Goal: Information Seeking & Learning: Learn about a topic

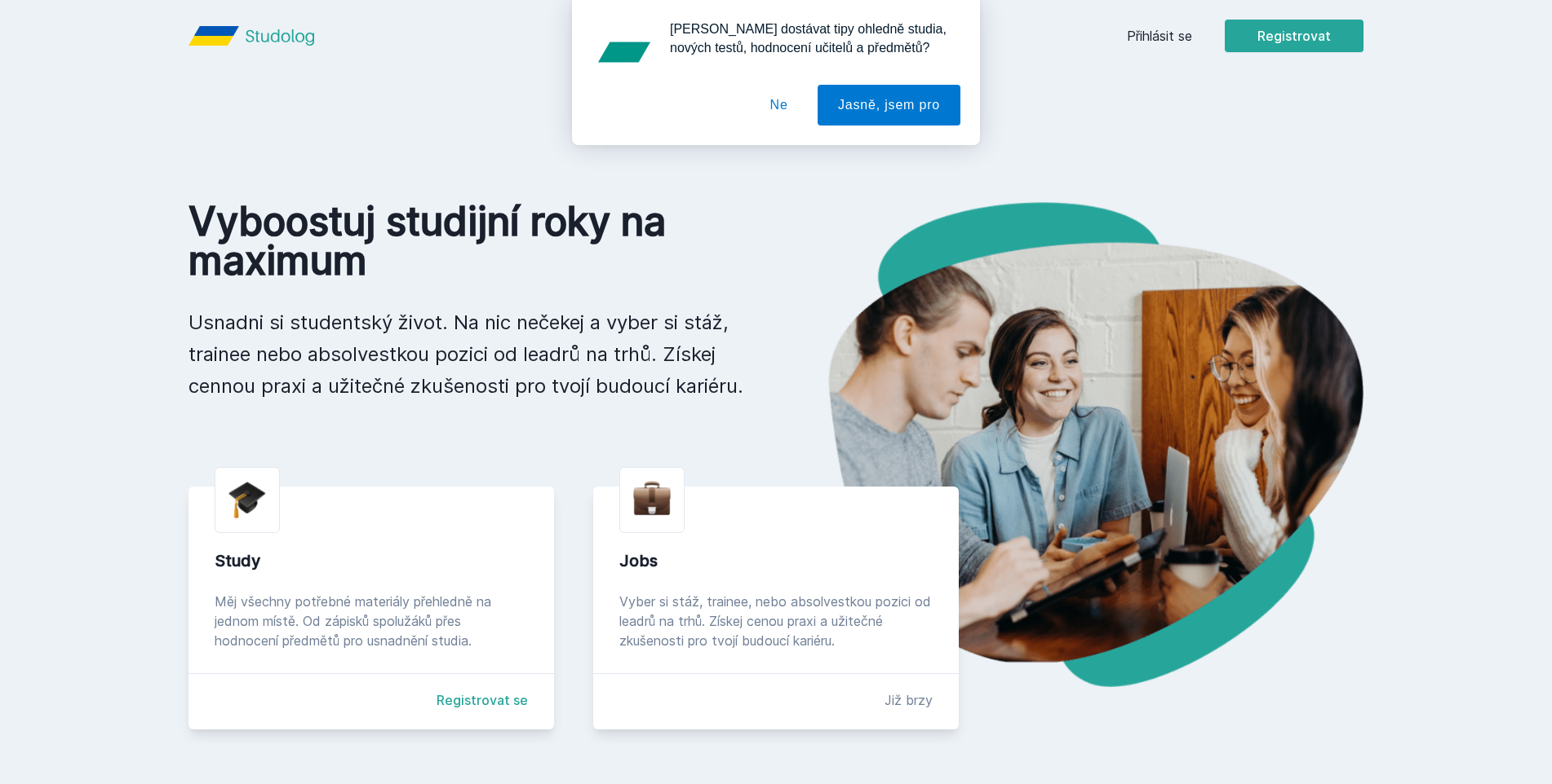
click at [971, 100] on div "[PERSON_NAME] dostávat tipy ohledně studia, nových testů, hodnocení učitelů a p…" at bounding box center [776, 73] width 408 height 145
click at [891, 100] on button "Jasně, jsem pro" at bounding box center [888, 105] width 142 height 41
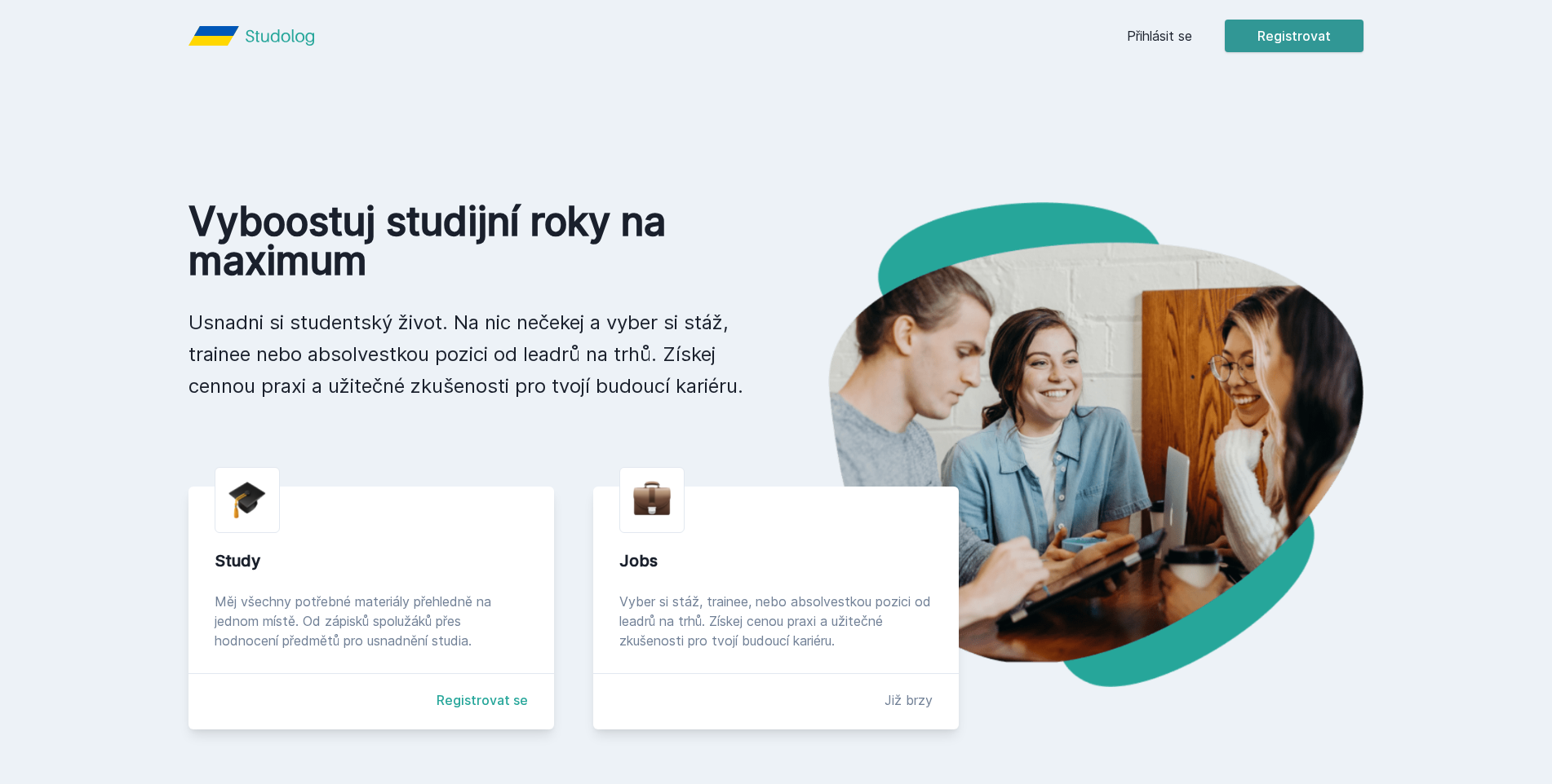
click at [1277, 32] on button "Registrovat" at bounding box center [1293, 35] width 138 height 32
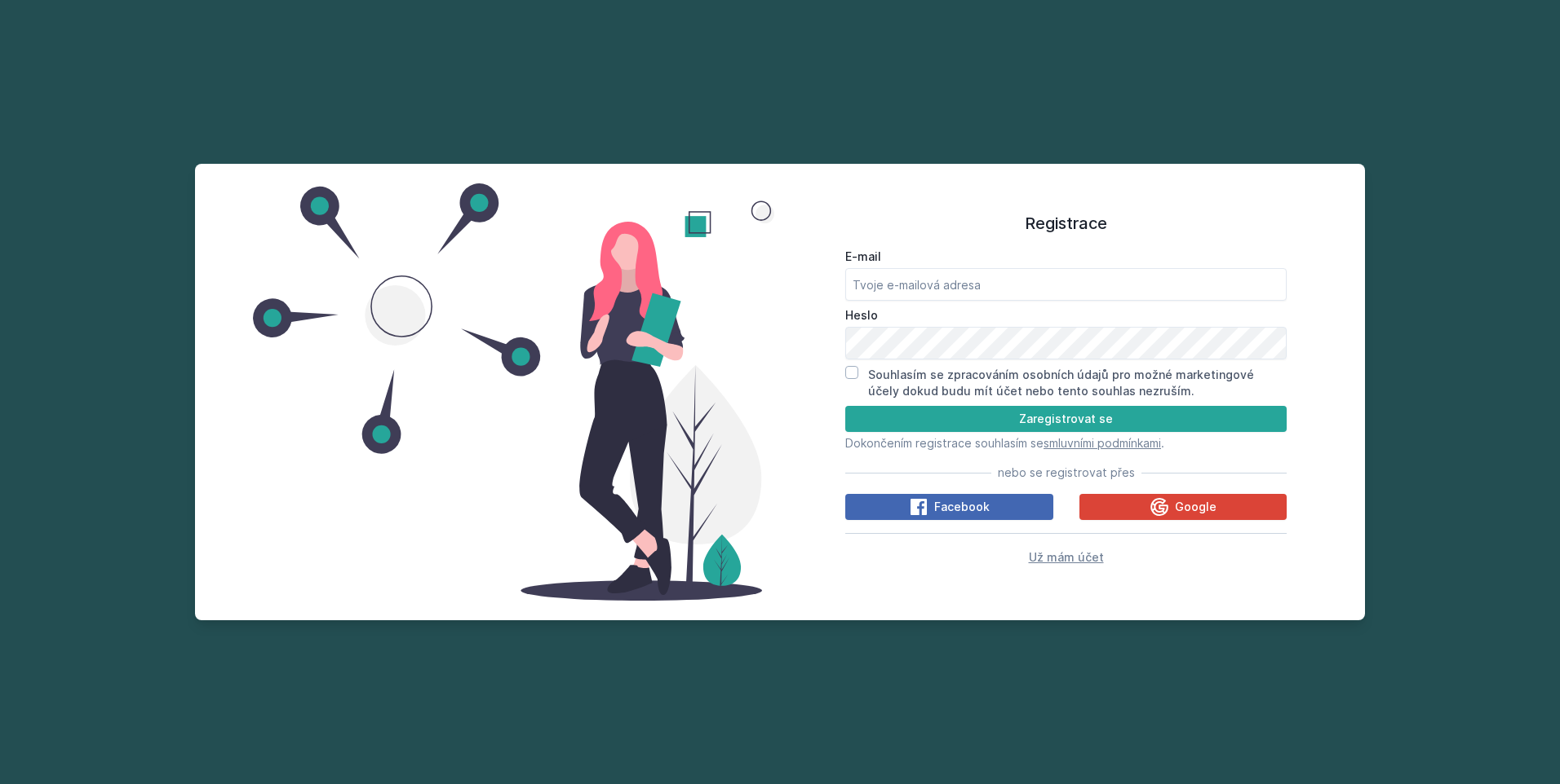
click at [1050, 557] on span "Už mám účet" at bounding box center [1066, 557] width 75 height 14
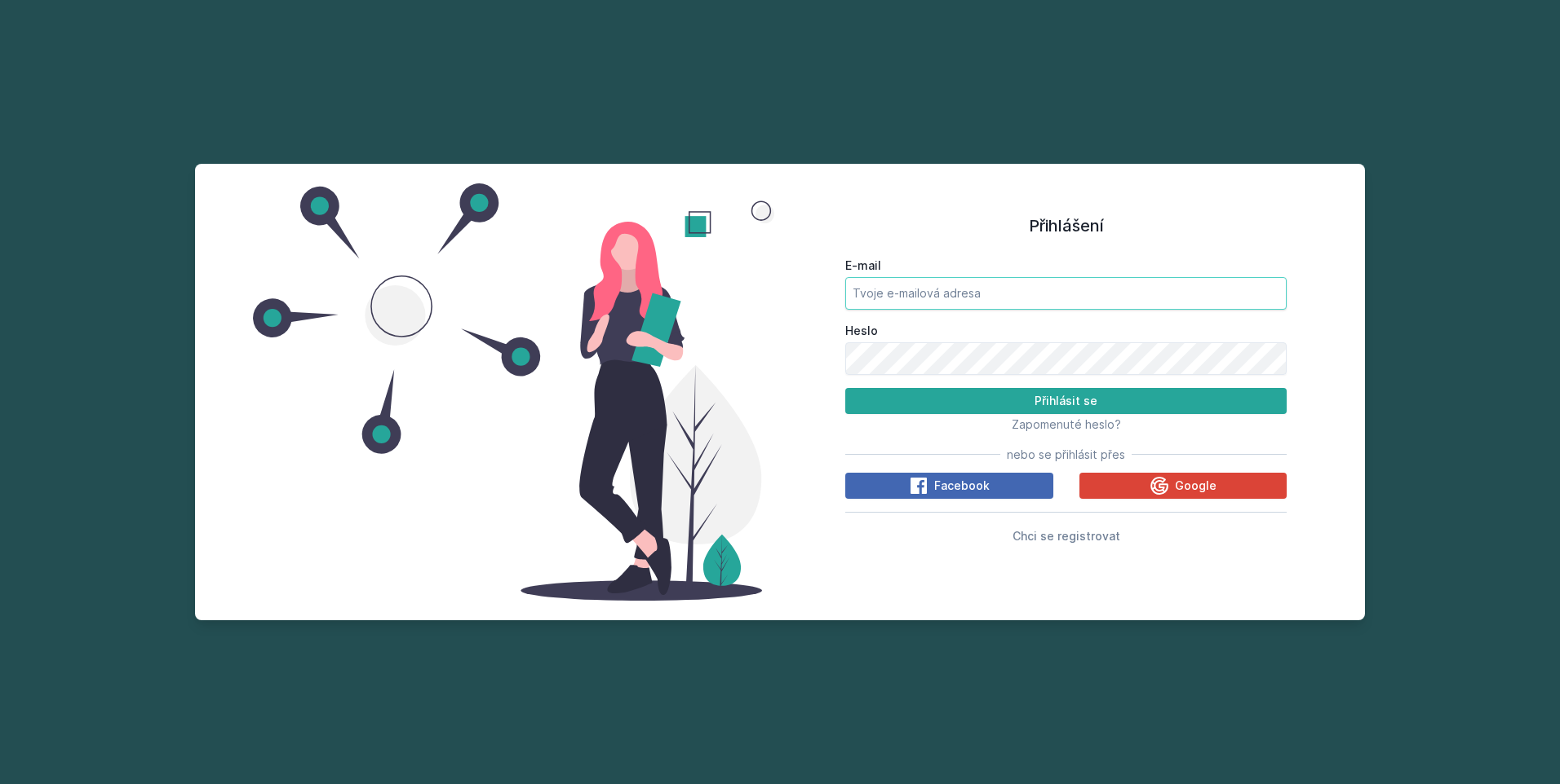
click at [955, 303] on input "E-mail" at bounding box center [1066, 293] width 442 height 32
type input "[PERSON_NAME][EMAIL_ADDRESS][DOMAIN_NAME]"
click at [845, 389] on button "Přihlásit se" at bounding box center [1066, 401] width 442 height 26
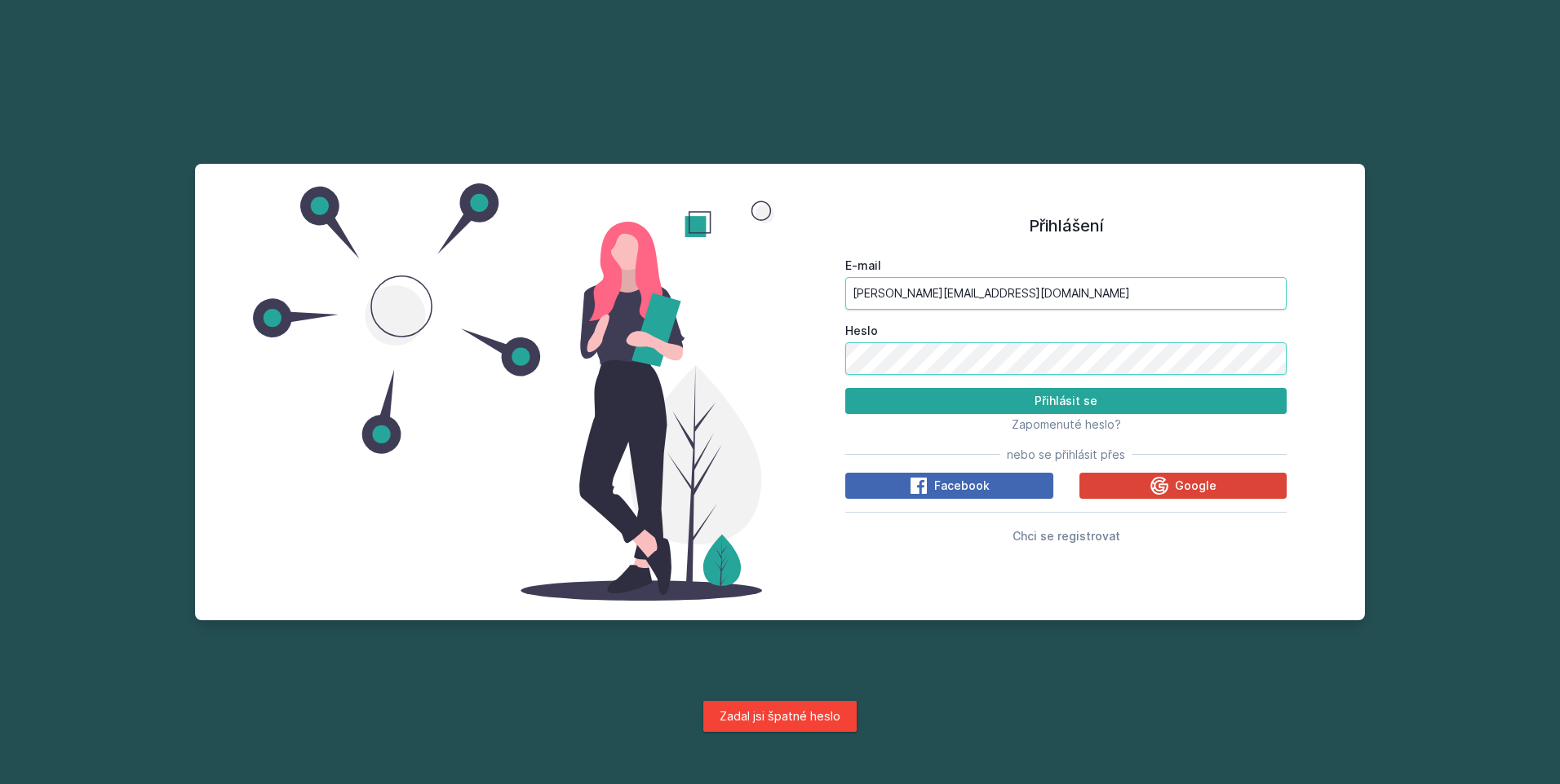
click at [845, 389] on button "Přihlásit se" at bounding box center [1066, 401] width 442 height 26
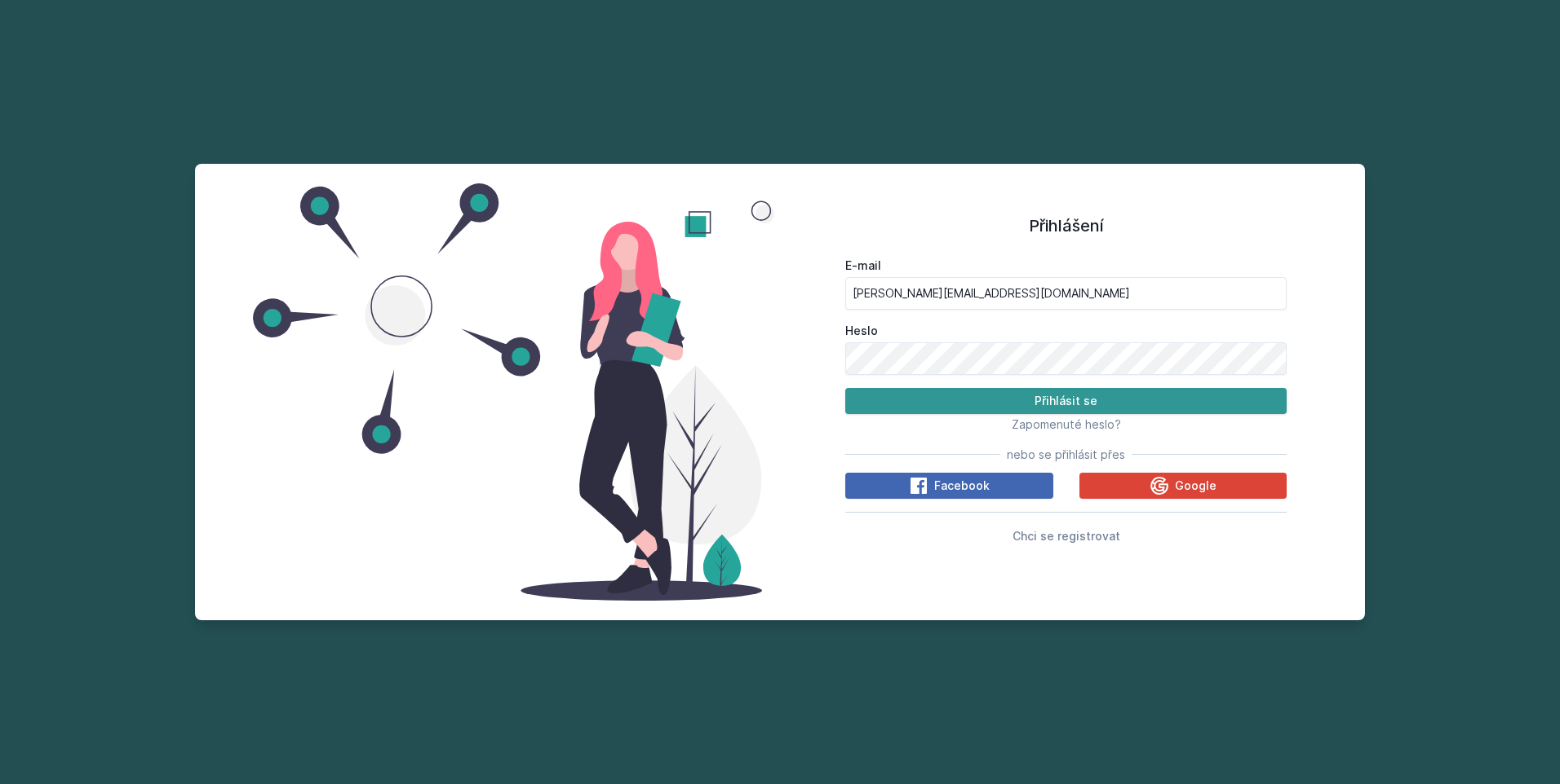
click at [989, 397] on button "Přihlásit se" at bounding box center [1066, 401] width 442 height 26
click at [845, 389] on button "Přihlásit se" at bounding box center [1066, 401] width 442 height 26
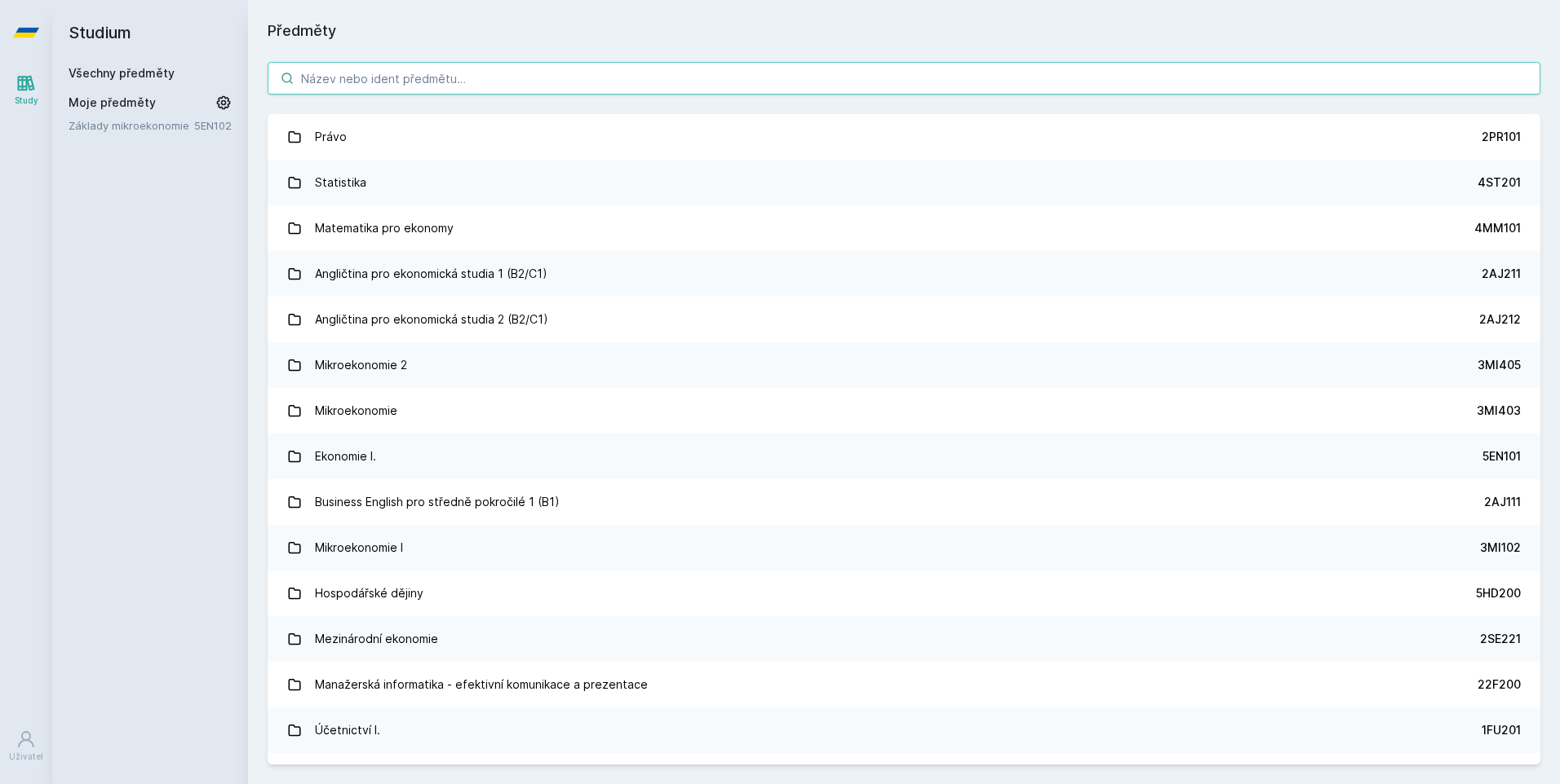
click at [708, 81] on input "search" at bounding box center [904, 78] width 1272 height 32
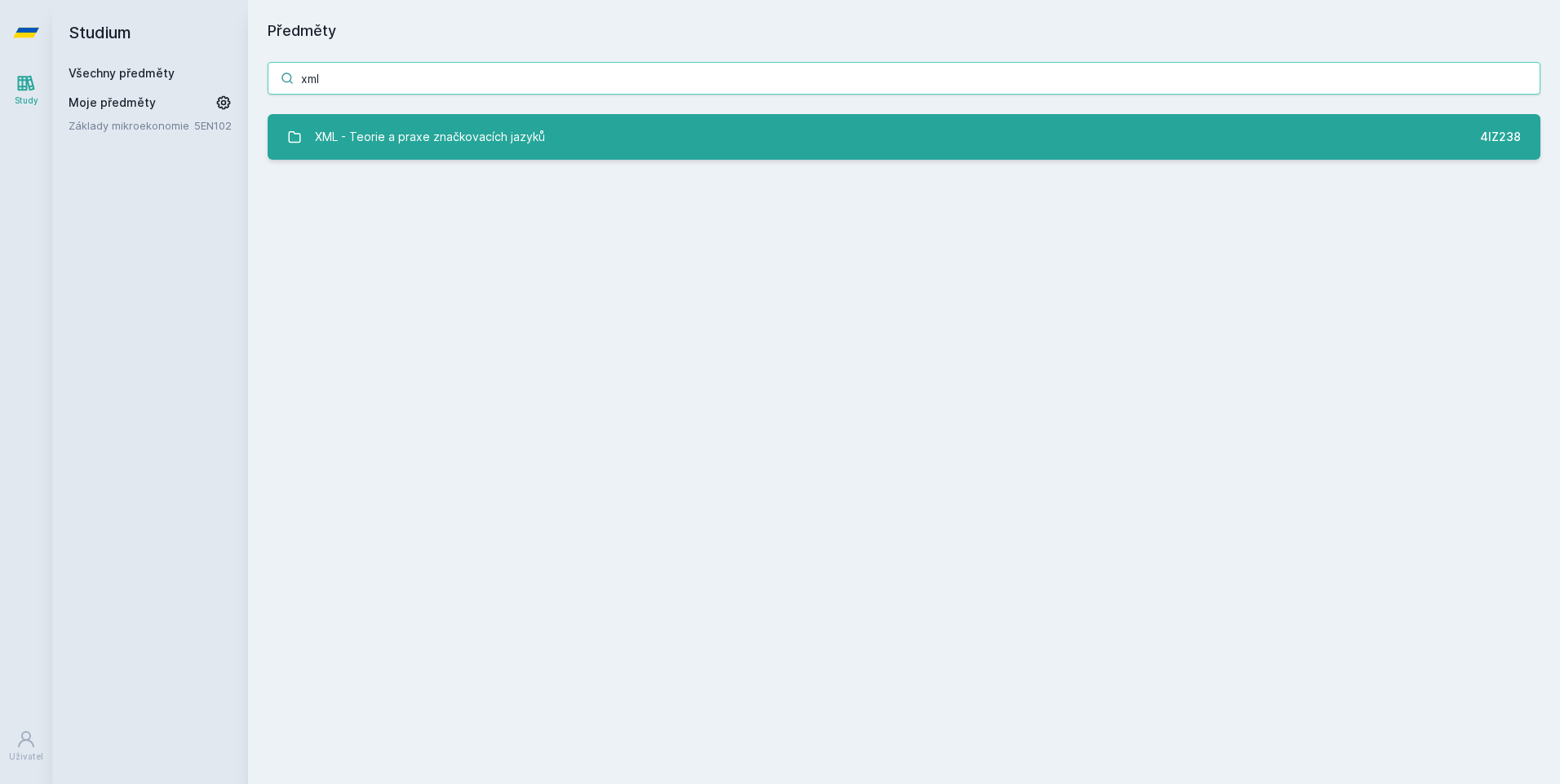
type input "xml"
click at [694, 126] on link "XML - Teorie a praxe značkovacích jazyků 4IZ238" at bounding box center [904, 136] width 1272 height 46
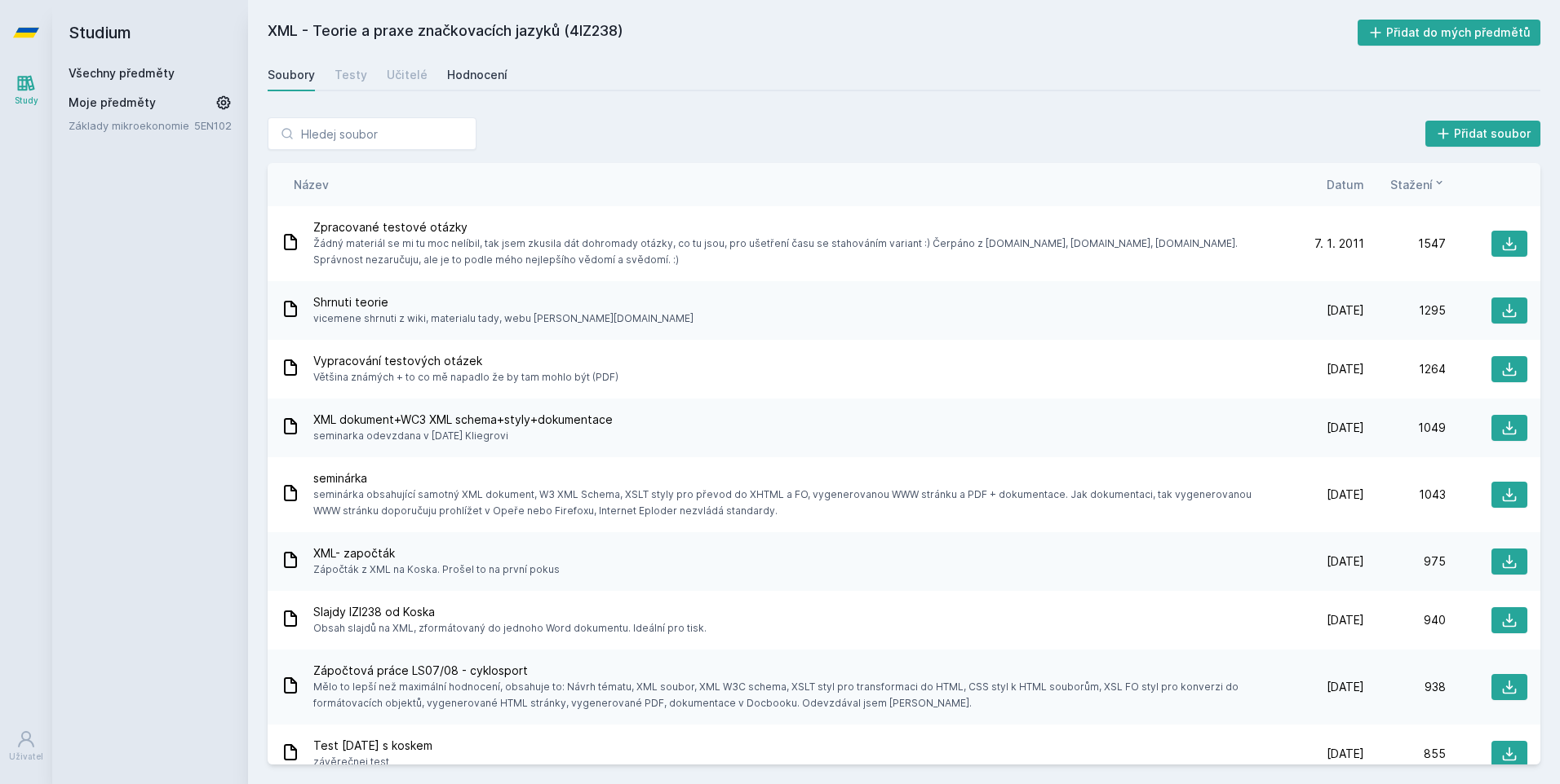
click at [469, 69] on div "Hodnocení" at bounding box center [476, 75] width 60 height 17
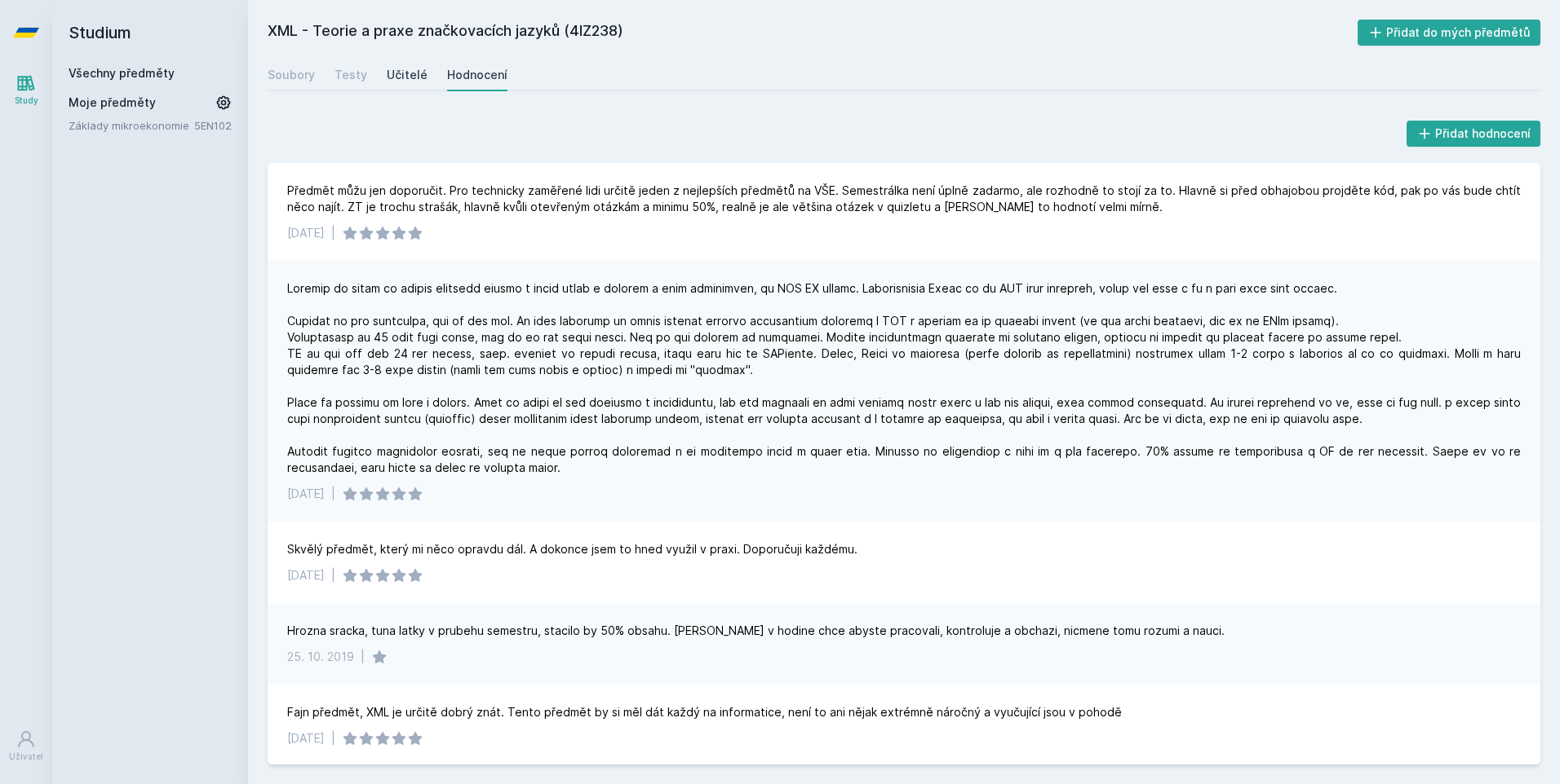
click at [403, 77] on div "Učitelé" at bounding box center [407, 75] width 41 height 17
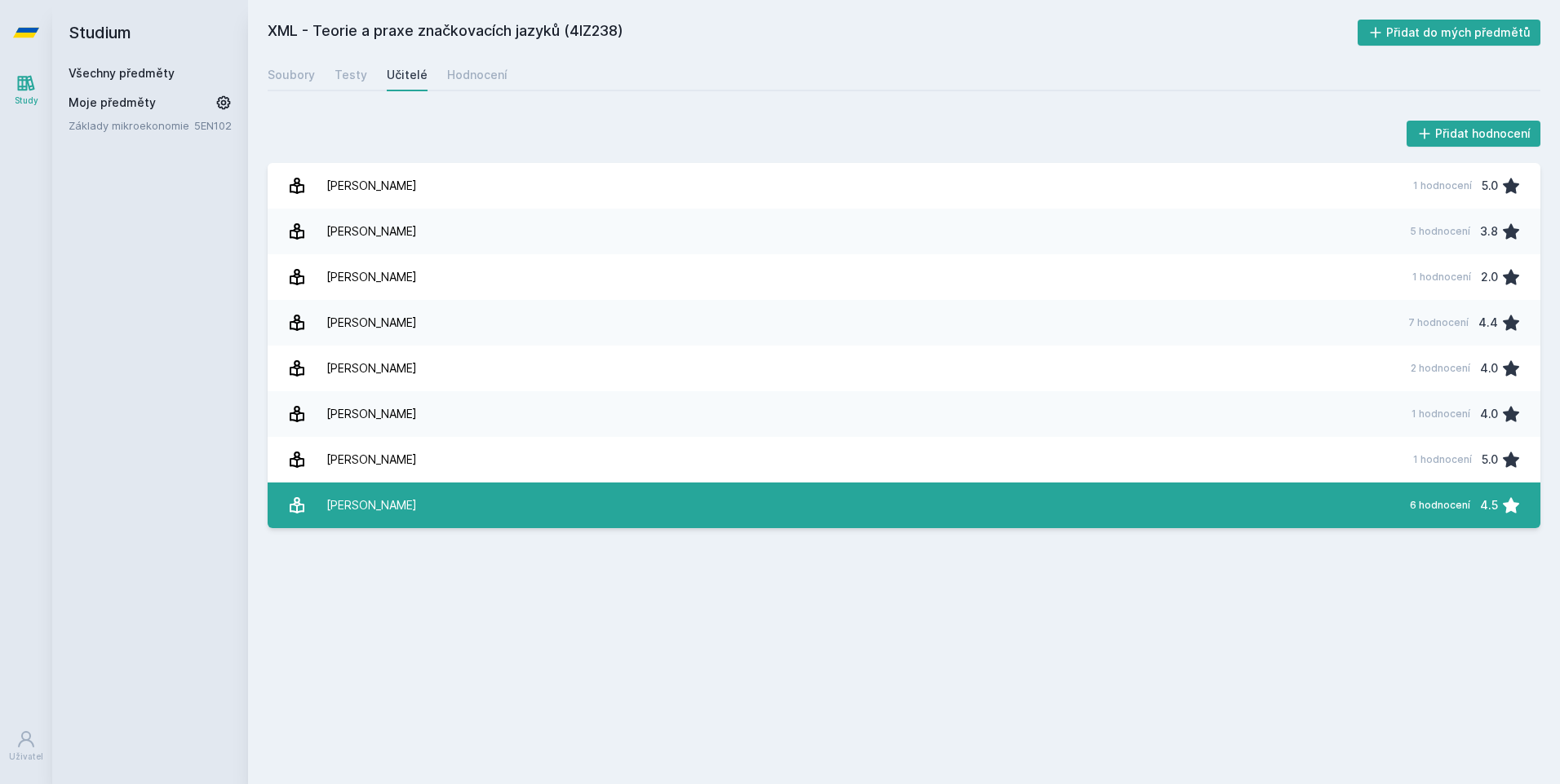
click at [522, 484] on link "[PERSON_NAME] 6 hodnocení 4.5" at bounding box center [904, 505] width 1272 height 46
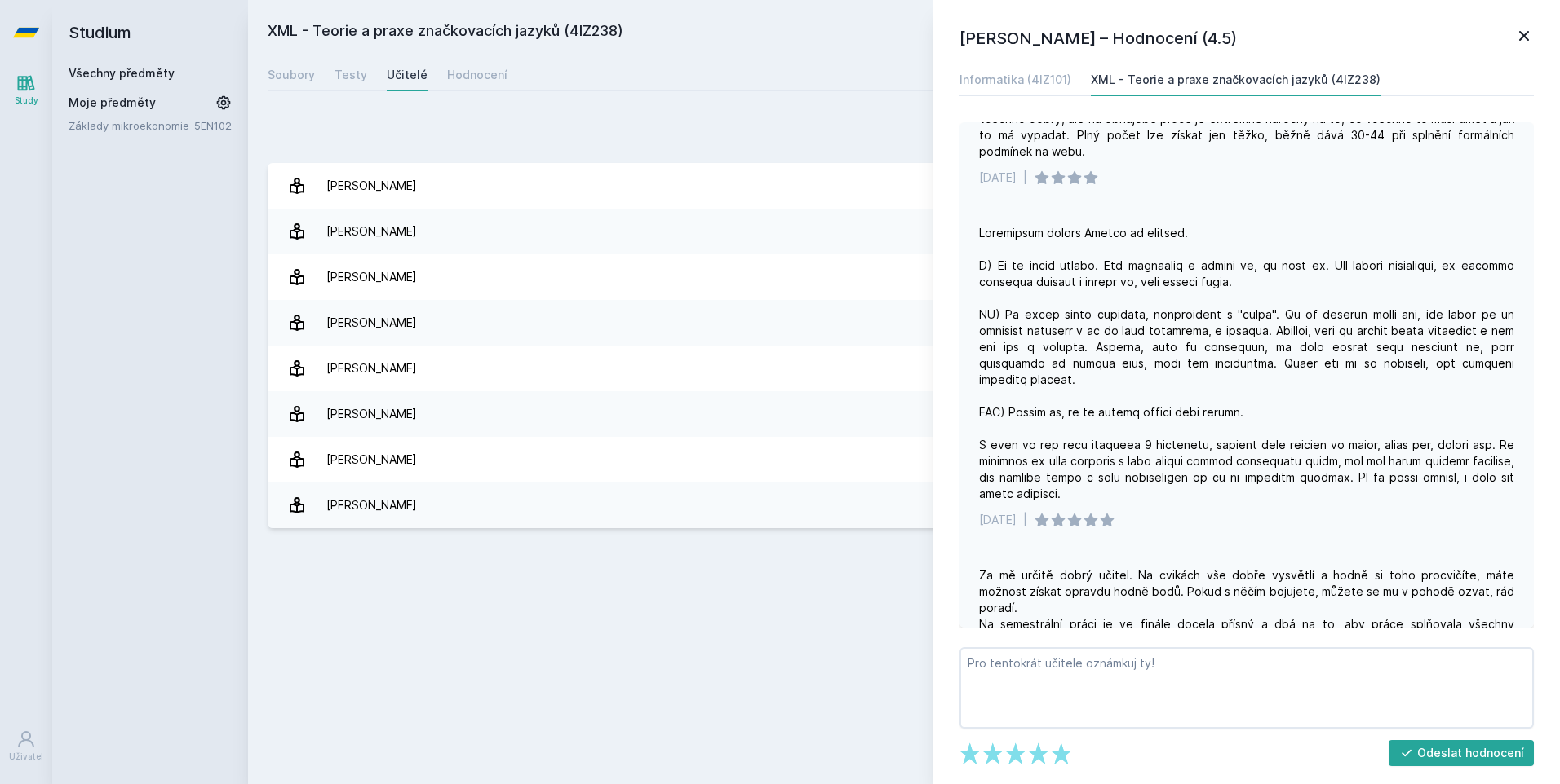
scroll to position [163, 0]
